Goal: Transaction & Acquisition: Purchase product/service

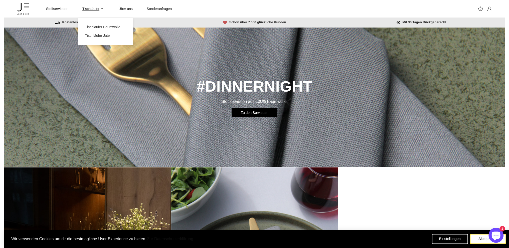
click at [93, 10] on span "Tischläufer" at bounding box center [90, 9] width 17 height 5
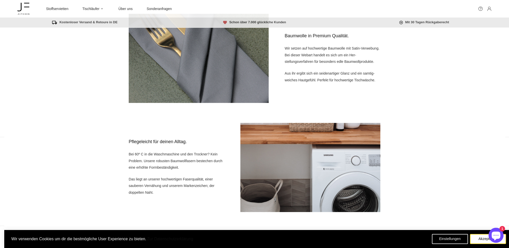
scroll to position [576, 0]
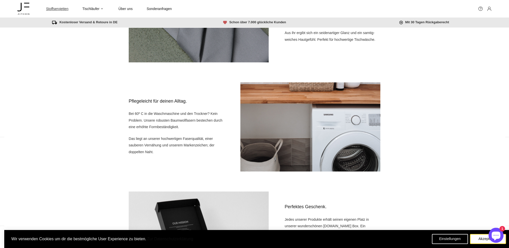
click at [53, 8] on span "Stoffservietten" at bounding box center [57, 9] width 22 height 5
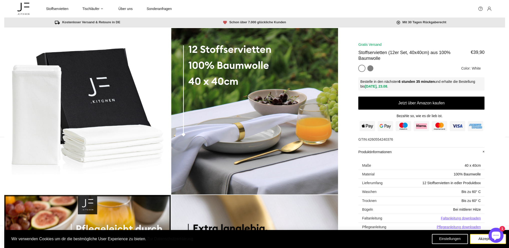
click at [369, 68] on div "Grey" at bounding box center [370, 68] width 6 height 6
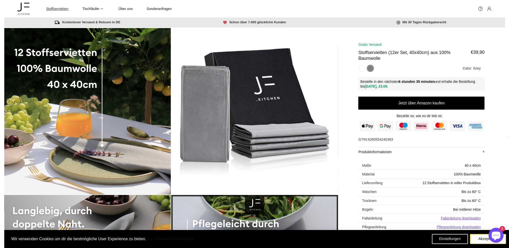
click at [62, 10] on span "Stoffservietten" at bounding box center [57, 9] width 22 height 5
